Goal: Transaction & Acquisition: Purchase product/service

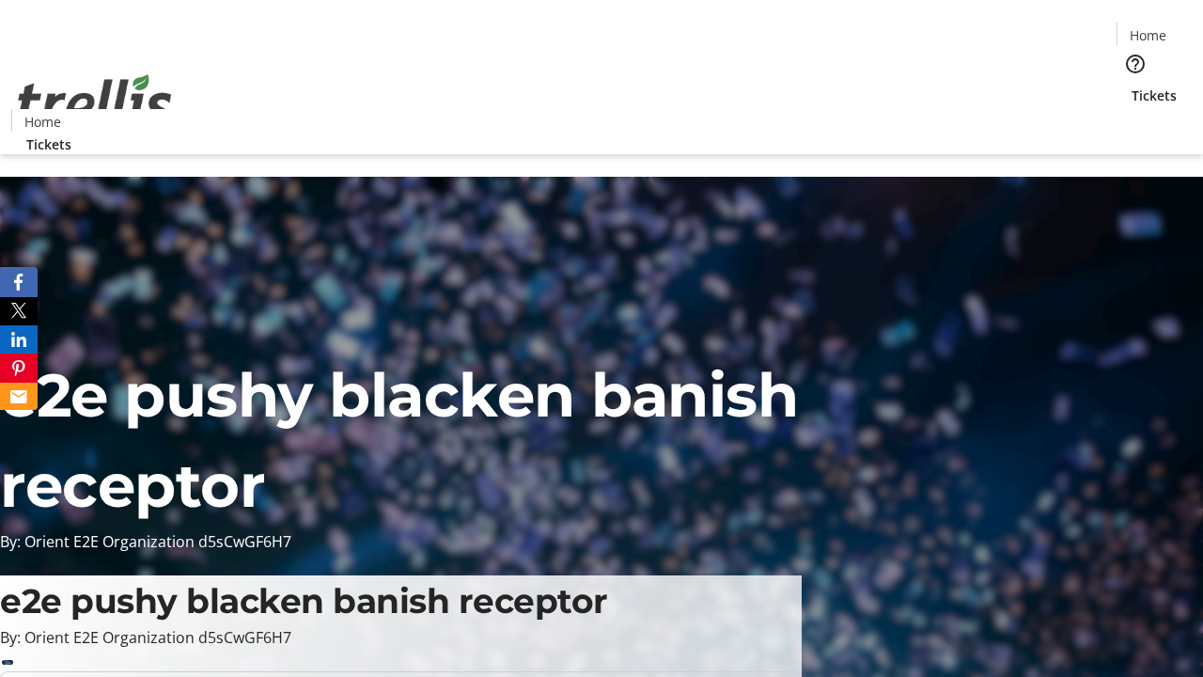
click at [1132, 86] on span "Tickets" at bounding box center [1154, 96] width 45 height 20
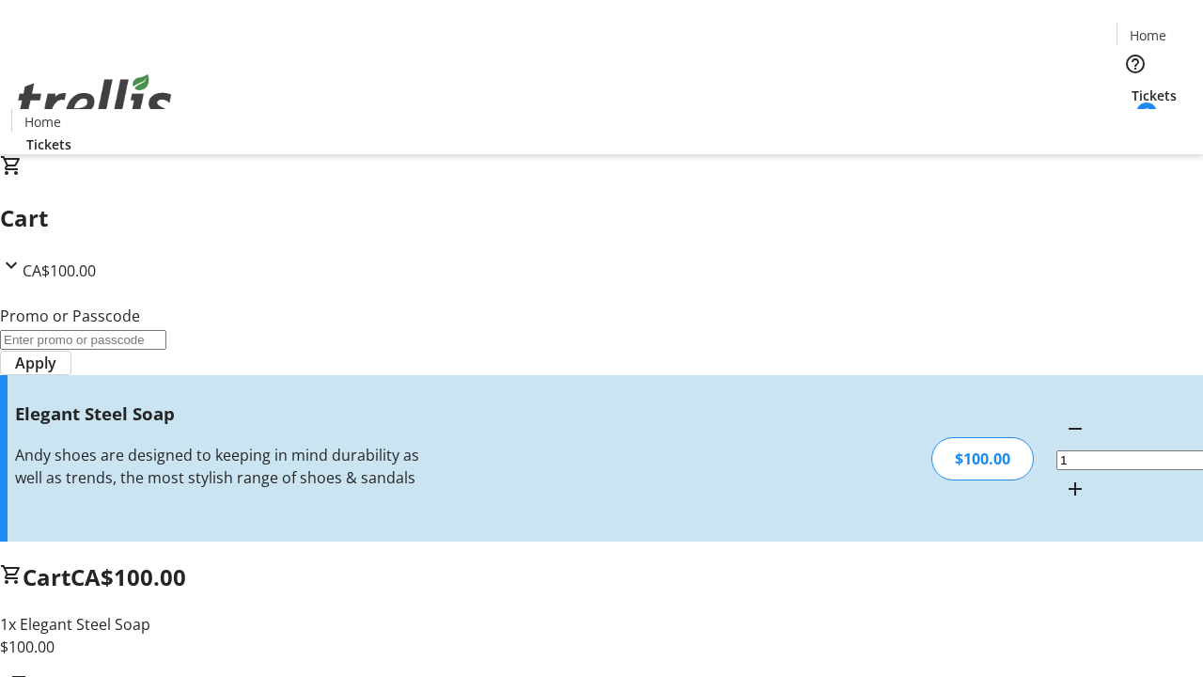
type input "FREE"
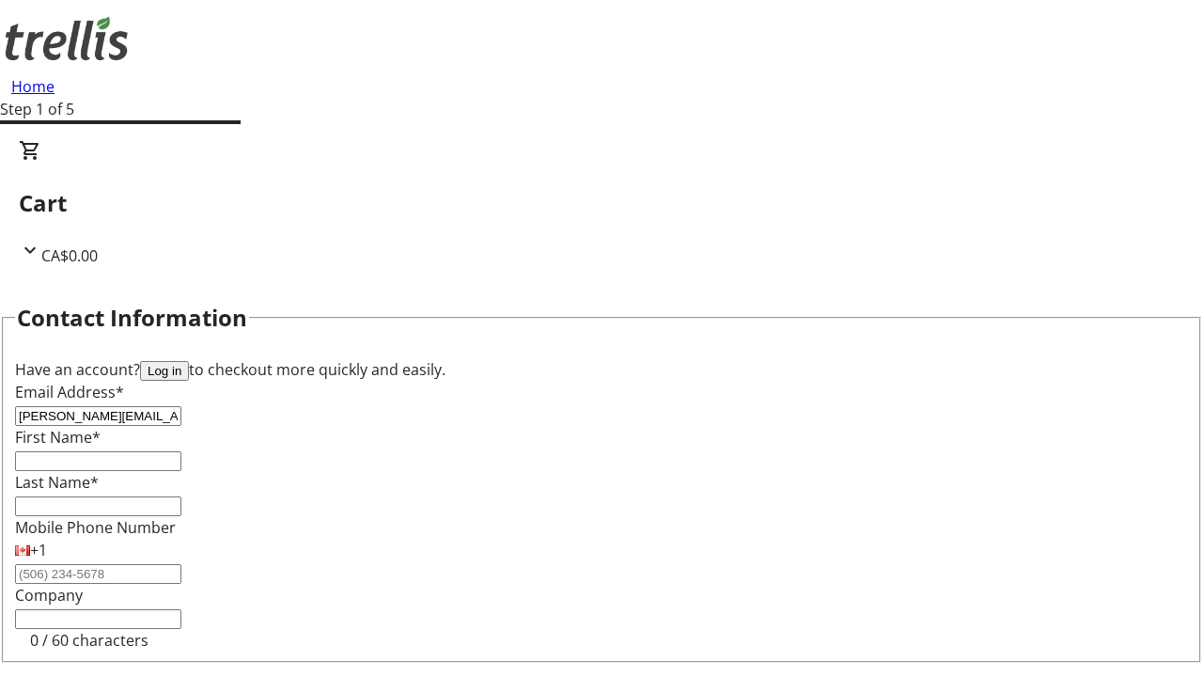
type input "[PERSON_NAME][EMAIL_ADDRESS][DOMAIN_NAME]"
type input "[PERSON_NAME]"
